Goal: Information Seeking & Learning: Learn about a topic

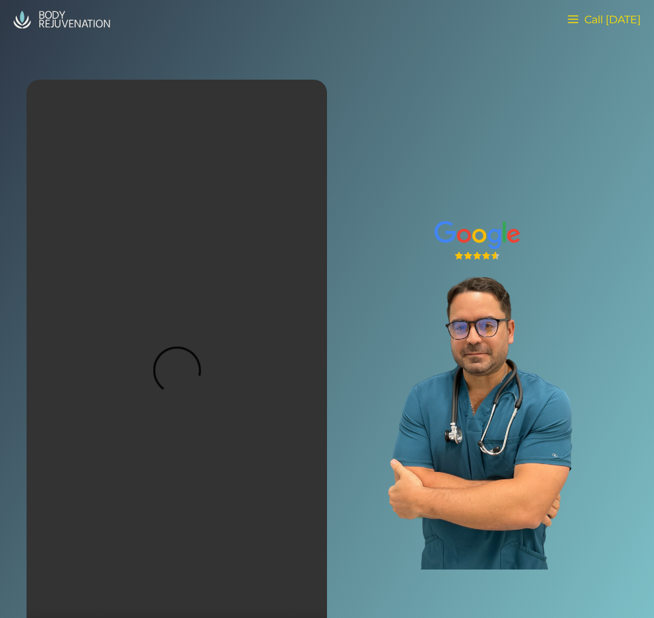
scroll to position [5, 0]
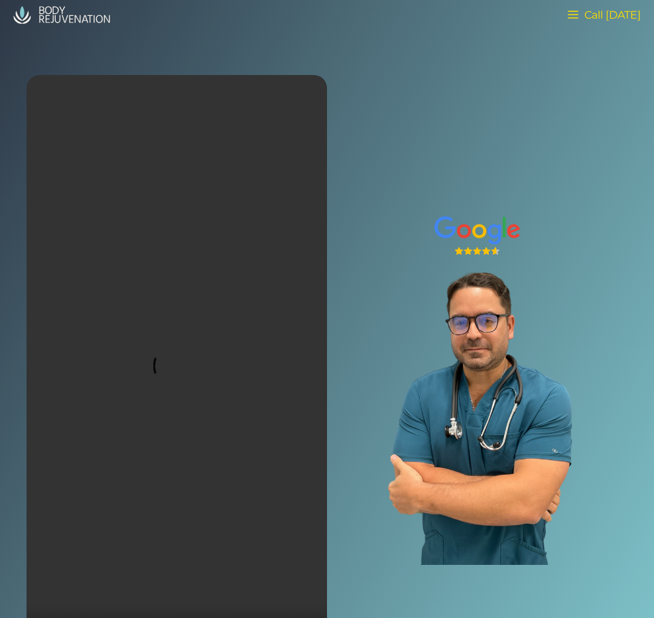
click at [582, 11] on span "Call [DATE]" at bounding box center [610, 15] width 62 height 13
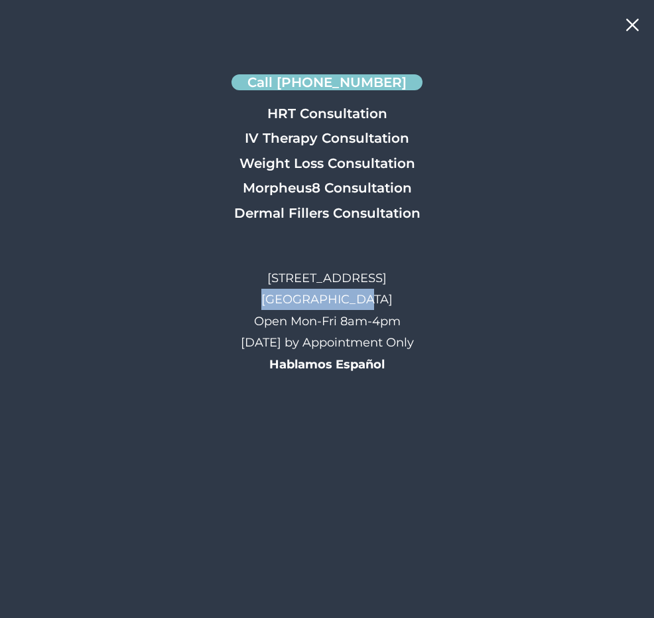
drag, startPoint x: 348, startPoint y: 299, endPoint x: 251, endPoint y: 298, distance: 97.5
click at [251, 298] on p "[STREET_ADDRESS] Open Mon-Fri 8am-4pm [DATE] by Appointment Only Hablamos Españ…" at bounding box center [327, 320] width 173 height 107
copy p "[GEOGRAPHIC_DATA], [GEOGRAPHIC_DATA]"
click at [628, 18] on icon at bounding box center [632, 25] width 17 height 17
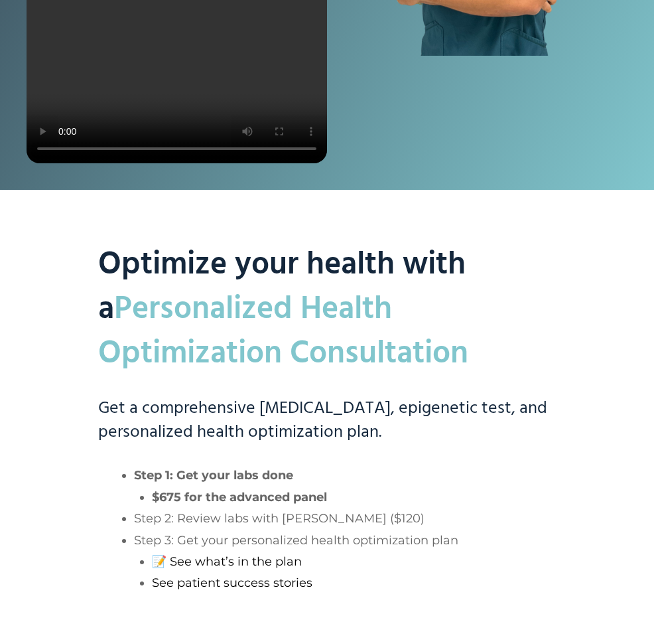
scroll to position [908, 0]
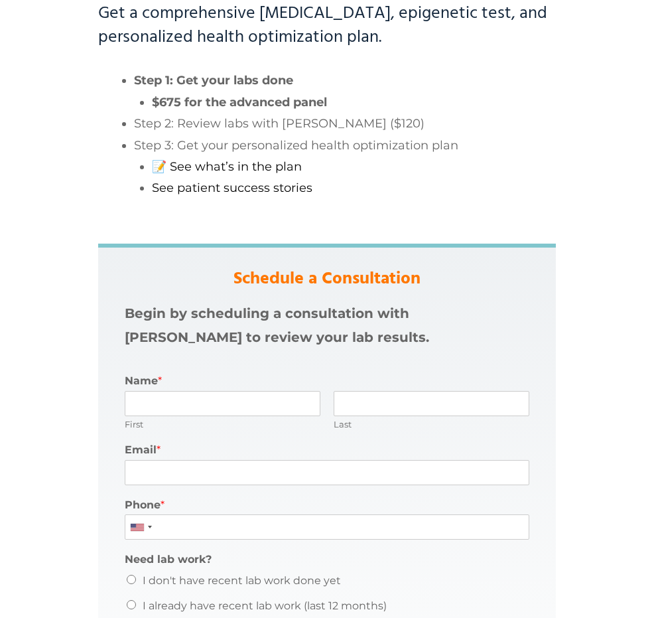
click at [296, 113] on li "Step 2: Review labs with [PERSON_NAME] ($120)" at bounding box center [345, 123] width 422 height 21
drag, startPoint x: 290, startPoint y: 107, endPoint x: 171, endPoint y: 94, distance: 119.5
click at [155, 95] on strong "$675 for the advanced panel" at bounding box center [239, 102] width 175 height 15
click at [291, 88] on li "Step 1: Get your labs done $675 for the advanced panel" at bounding box center [345, 91] width 422 height 43
drag, startPoint x: 353, startPoint y: 100, endPoint x: 153, endPoint y: 94, distance: 200.5
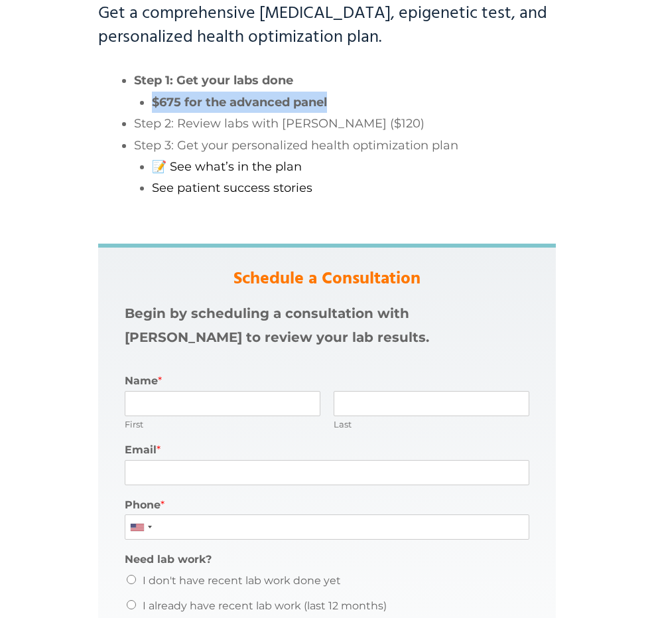
click at [153, 94] on li "$675 for the advanced panel" at bounding box center [354, 102] width 404 height 21
copy strong "$675 for the advanced panel"
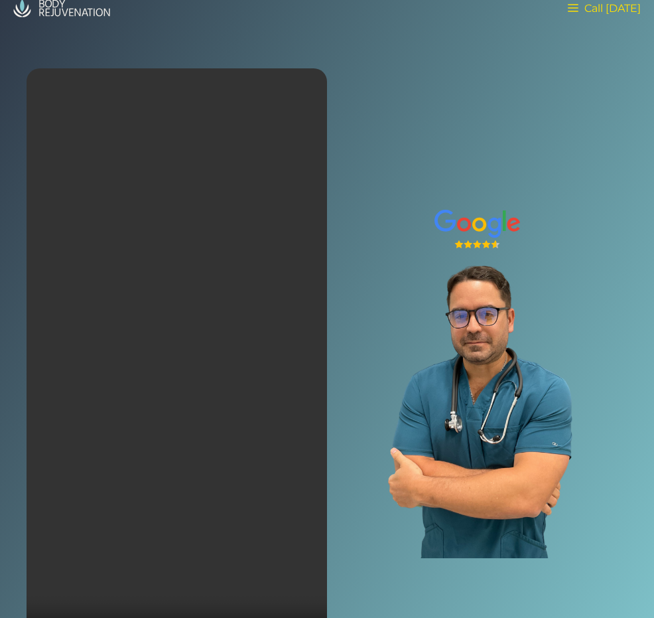
scroll to position [12, 0]
click at [604, 13] on span "Call [DATE]" at bounding box center [610, 7] width 62 height 13
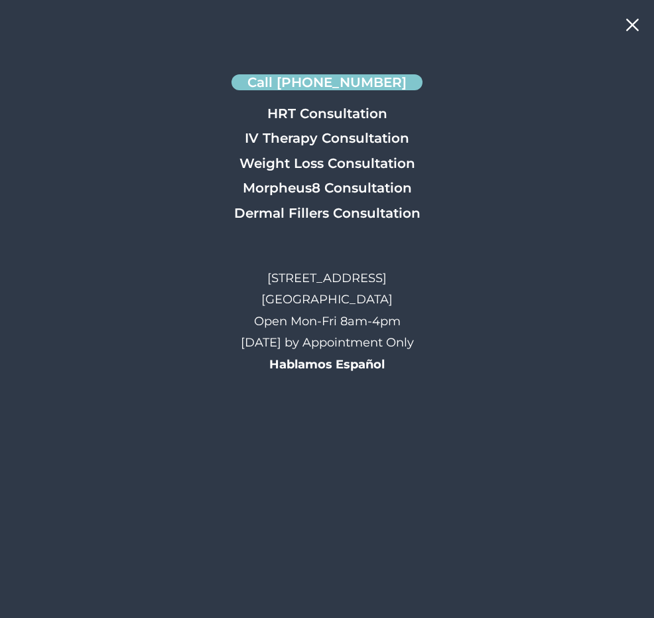
scroll to position [0, 0]
click at [627, 19] on icon at bounding box center [632, 25] width 17 height 17
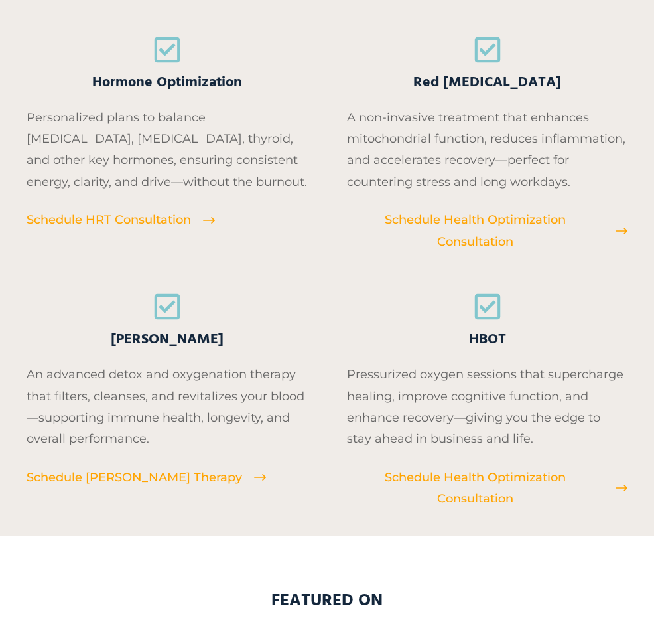
scroll to position [2093, 0]
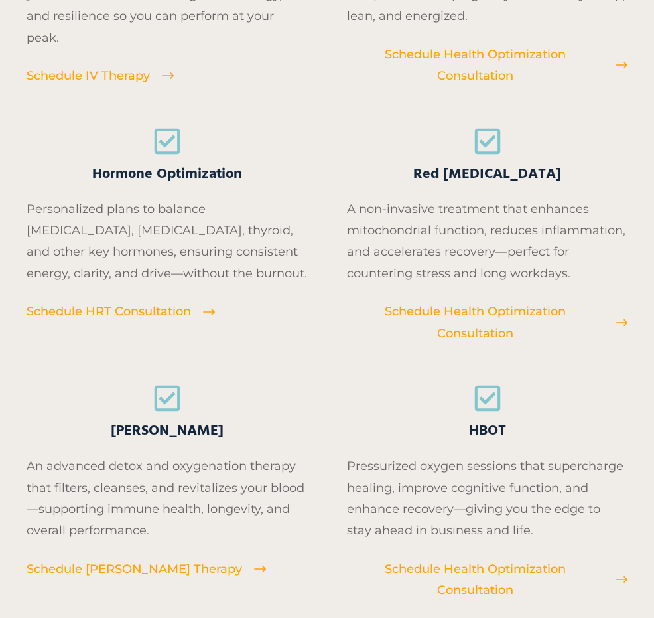
click at [541, 148] on h4 "Red [MEDICAL_DATA]" at bounding box center [487, 156] width 281 height 58
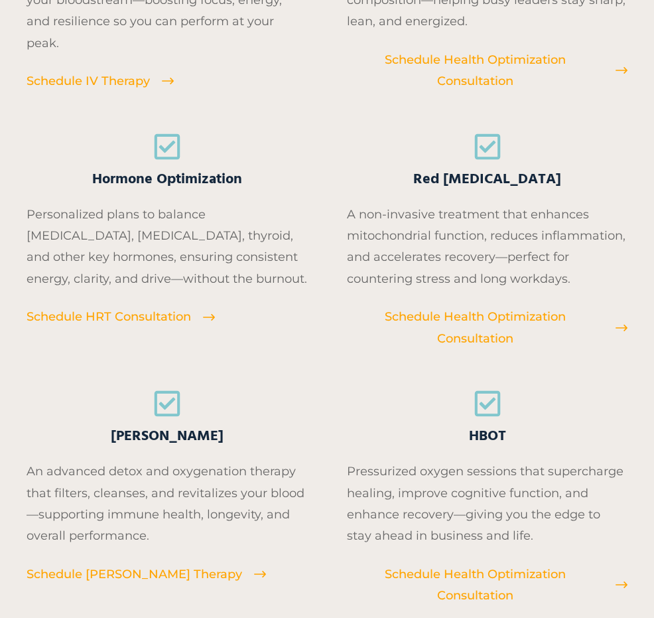
scroll to position [2154, 0]
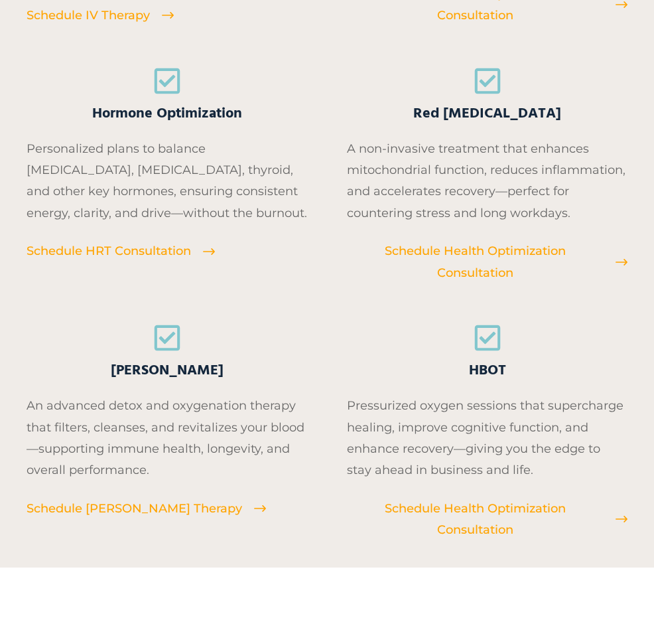
click at [445, 355] on h4 "HBOT" at bounding box center [487, 352] width 281 height 58
click at [446, 354] on h4 "HBOT" at bounding box center [487, 352] width 281 height 58
drag, startPoint x: 207, startPoint y: 375, endPoint x: 138, endPoint y: 375, distance: 69.0
click at [138, 375] on h4 "[PERSON_NAME]" at bounding box center [167, 352] width 281 height 58
copy span "[PERSON_NAME]"
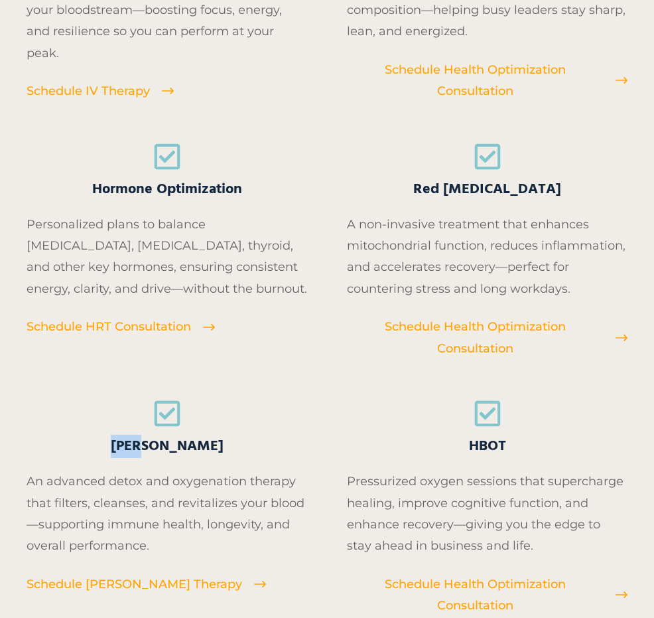
scroll to position [2060, 0]
